Goal: Task Accomplishment & Management: Complete application form

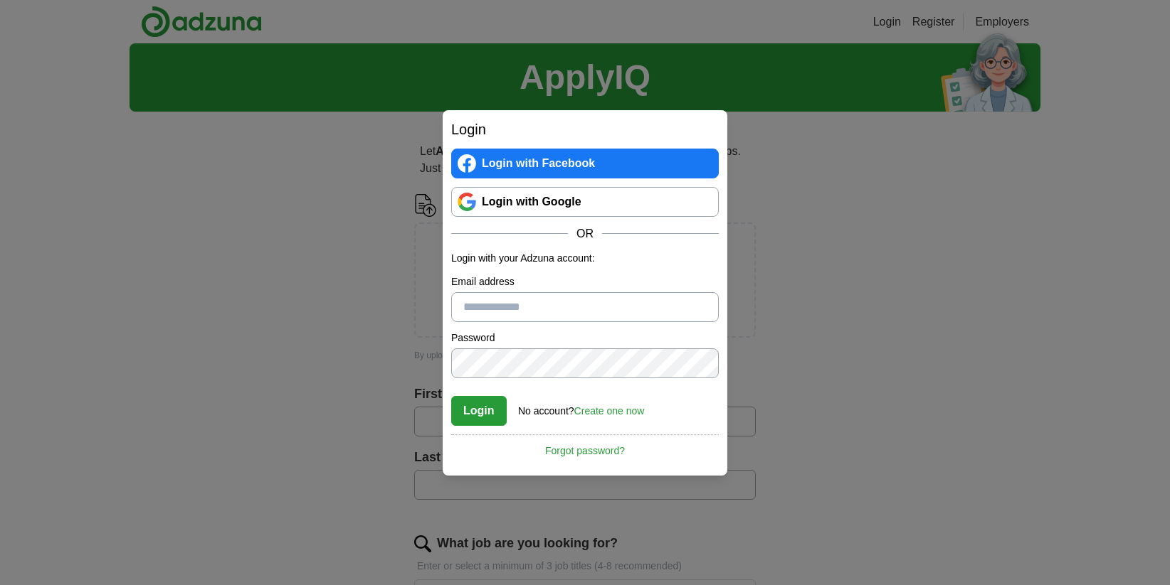
click at [502, 308] on input "Email address" at bounding box center [584, 307] width 267 height 30
click at [607, 414] on link "Create one now" at bounding box center [609, 410] width 70 height 11
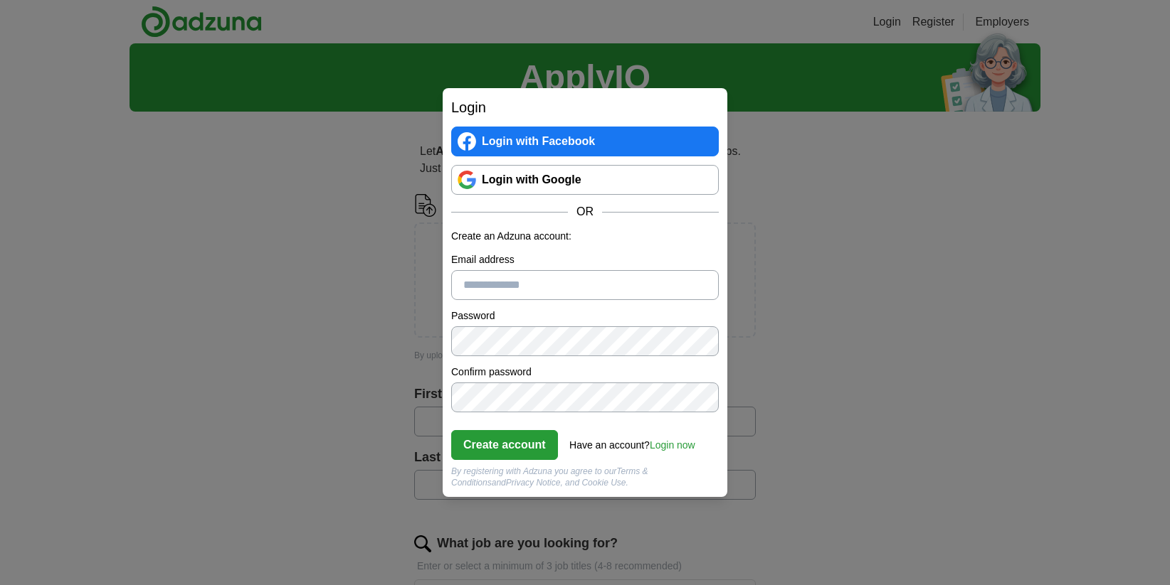
click at [499, 285] on input "Email address" at bounding box center [584, 285] width 267 height 30
type input "**********"
click at [511, 446] on button "Create account" at bounding box center [504, 445] width 107 height 30
click at [677, 434] on div "Have an account? Login now" at bounding box center [632, 441] width 126 height 23
click at [672, 442] on link "Login now" at bounding box center [672, 445] width 46 height 11
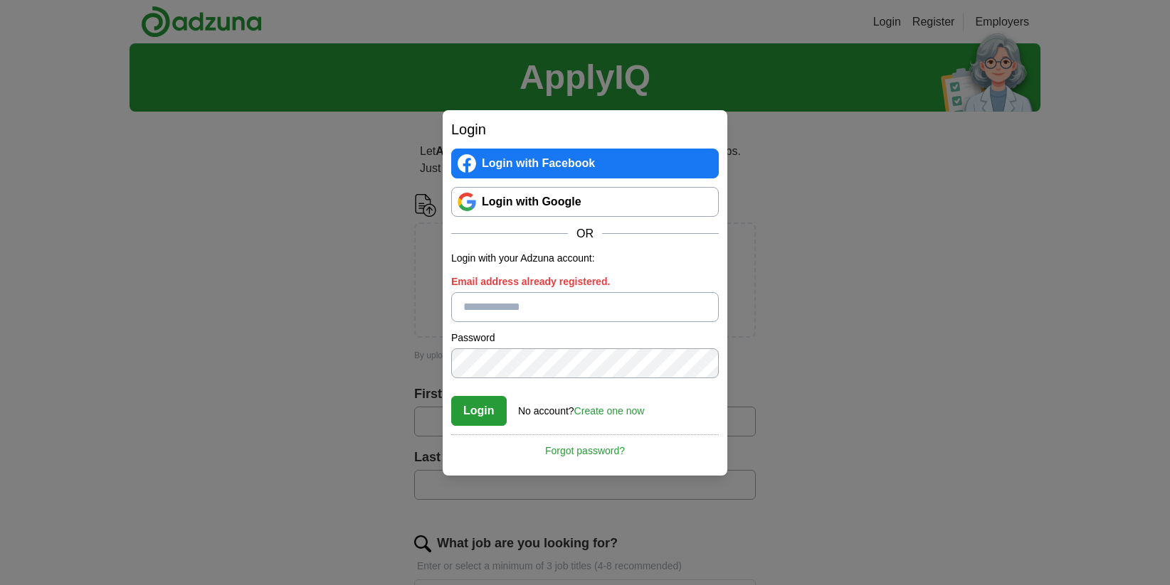
click at [579, 446] on link "Forgot password?" at bounding box center [584, 447] width 267 height 24
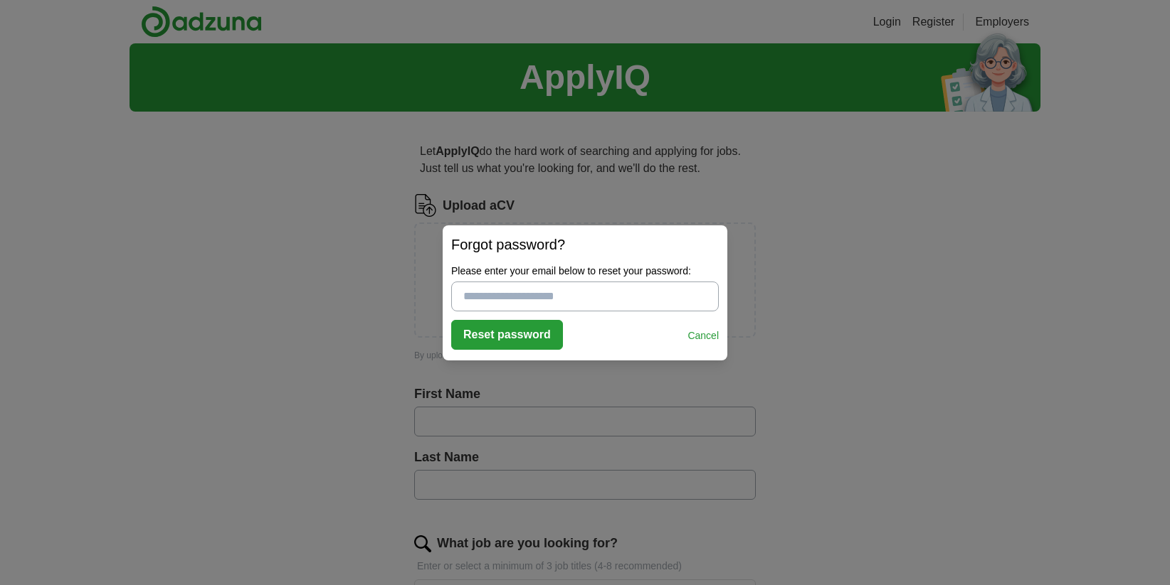
click at [508, 302] on input "Please enter your email below to reset your password:" at bounding box center [584, 297] width 267 height 30
type input "**********"
click at [510, 331] on button "Reset password" at bounding box center [507, 335] width 112 height 30
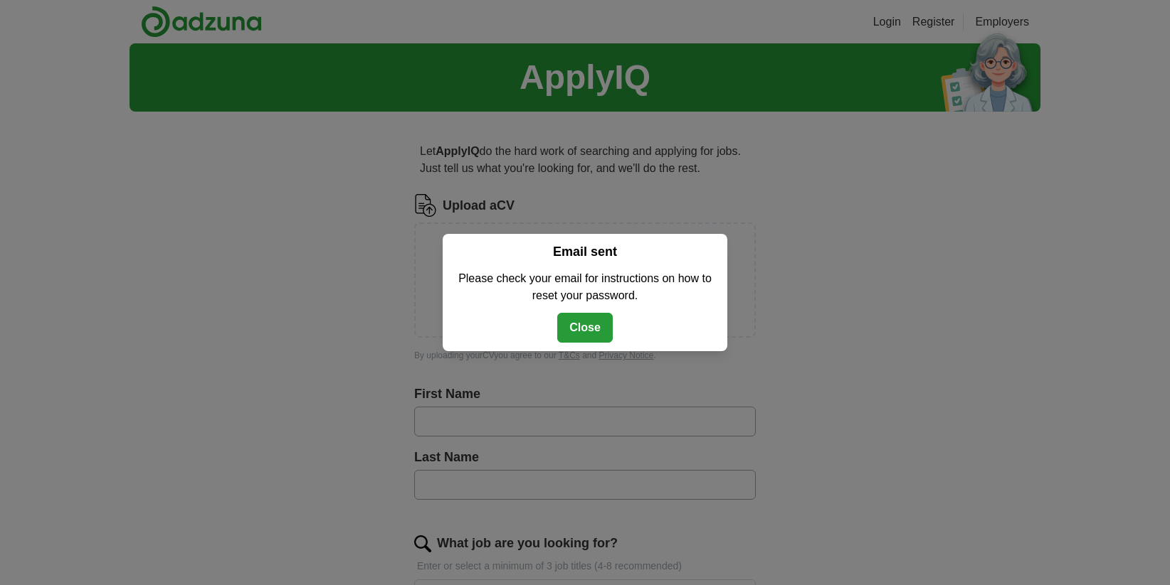
click at [574, 328] on button "Close" at bounding box center [584, 328] width 55 height 30
